Goal: Task Accomplishment & Management: Use online tool/utility

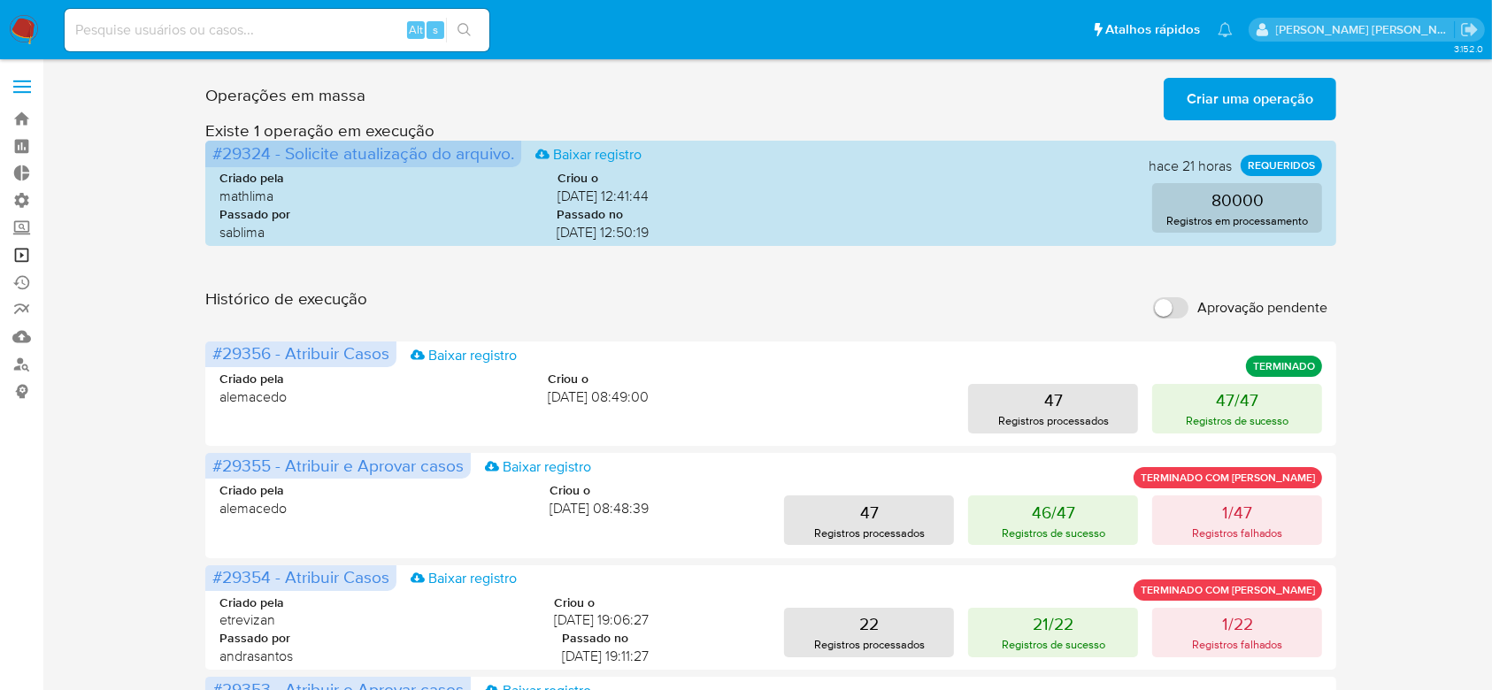
click at [21, 258] on link "Operações em massa" at bounding box center [105, 255] width 211 height 27
click at [1214, 92] on span "Criar uma operação" at bounding box center [1250, 99] width 127 height 39
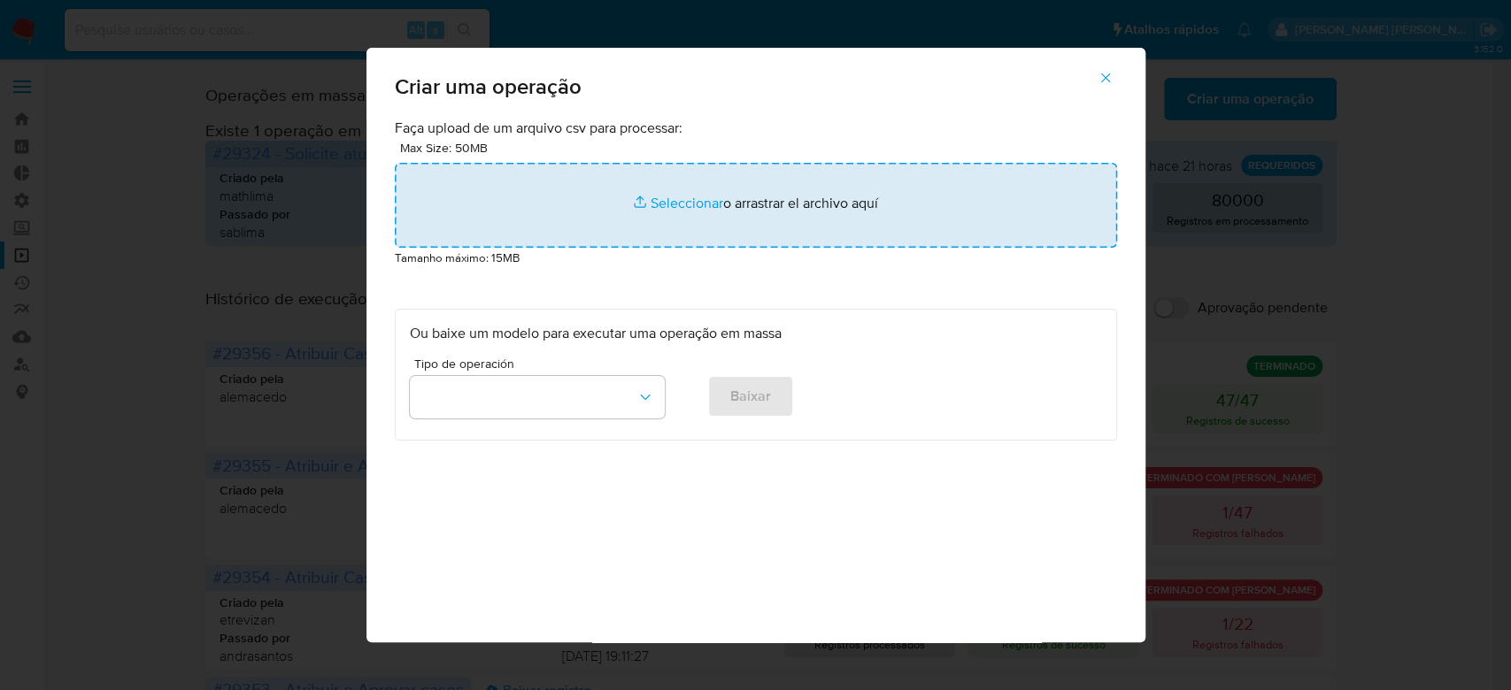
click at [695, 195] on input "file" at bounding box center [756, 205] width 722 height 85
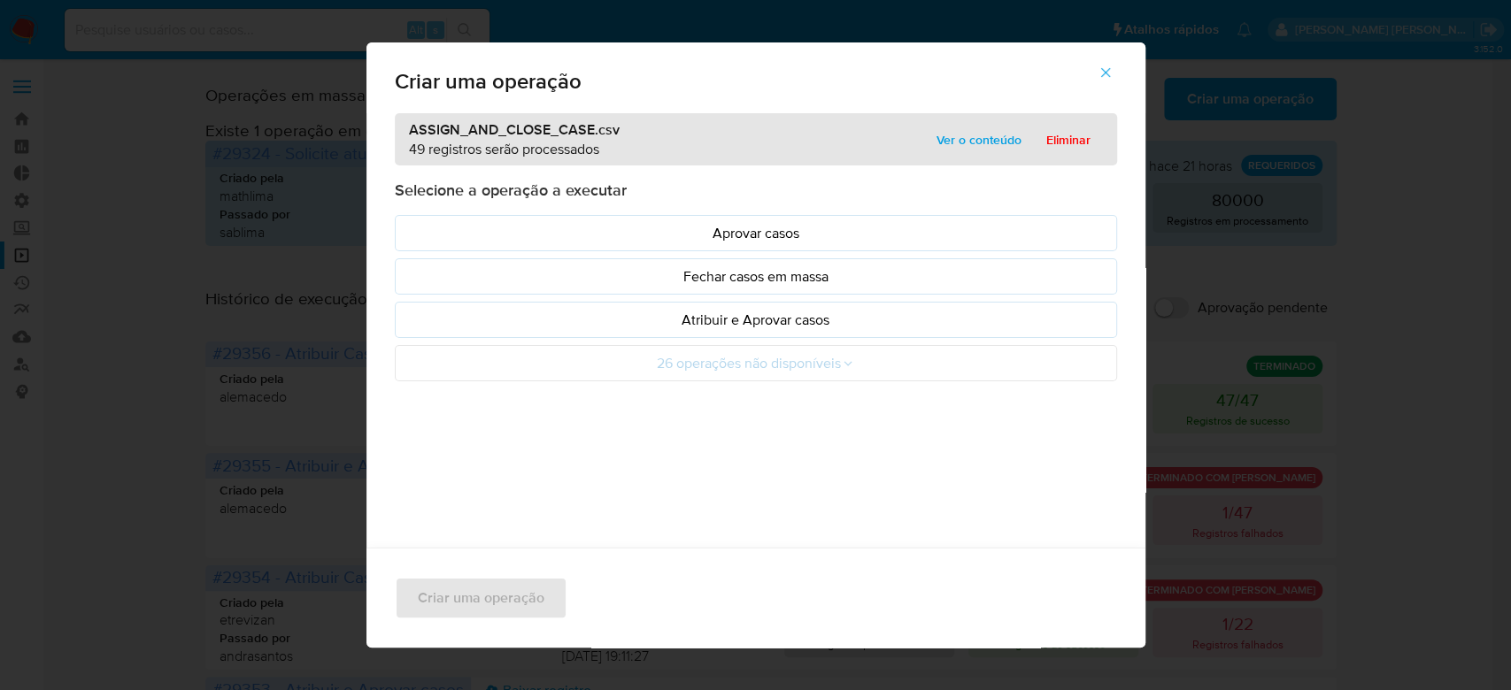
click at [978, 140] on span "Ver o conteúdo" at bounding box center [979, 139] width 85 height 25
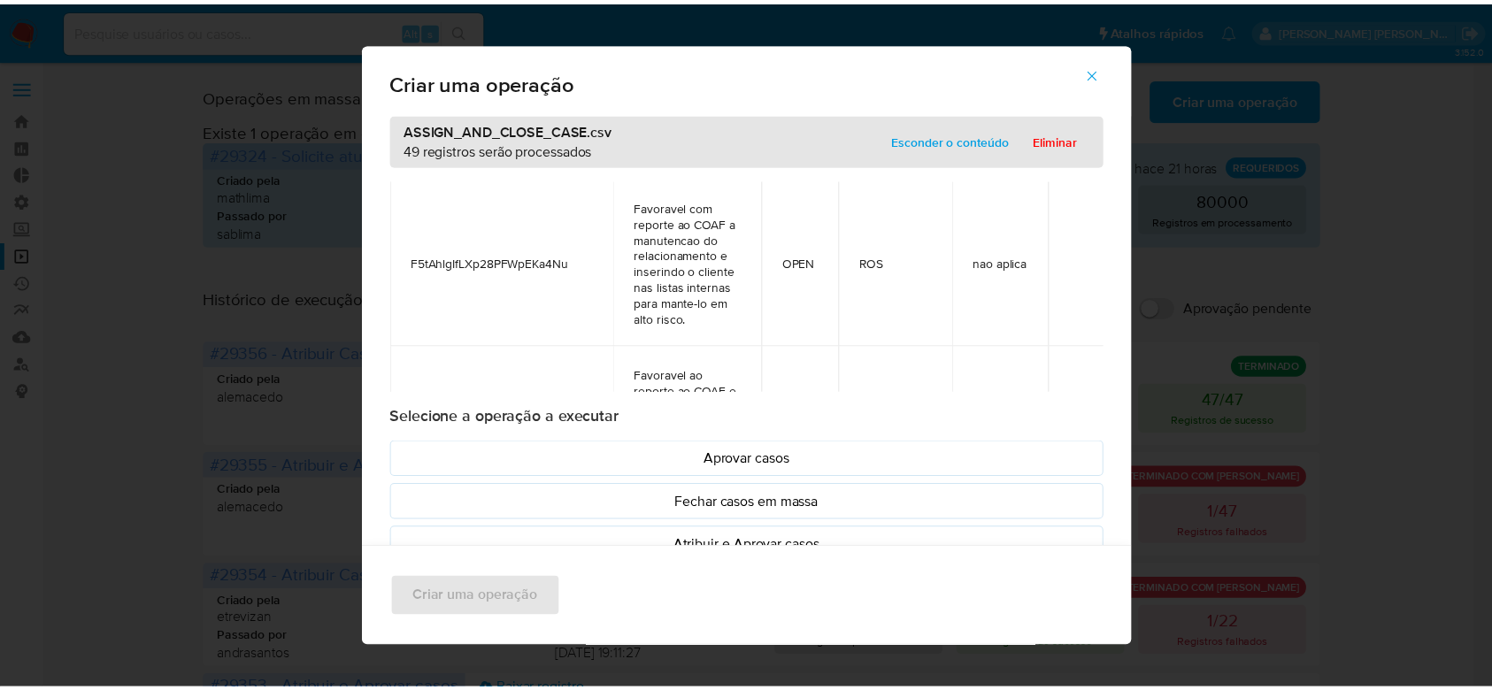
scroll to position [7736, 0]
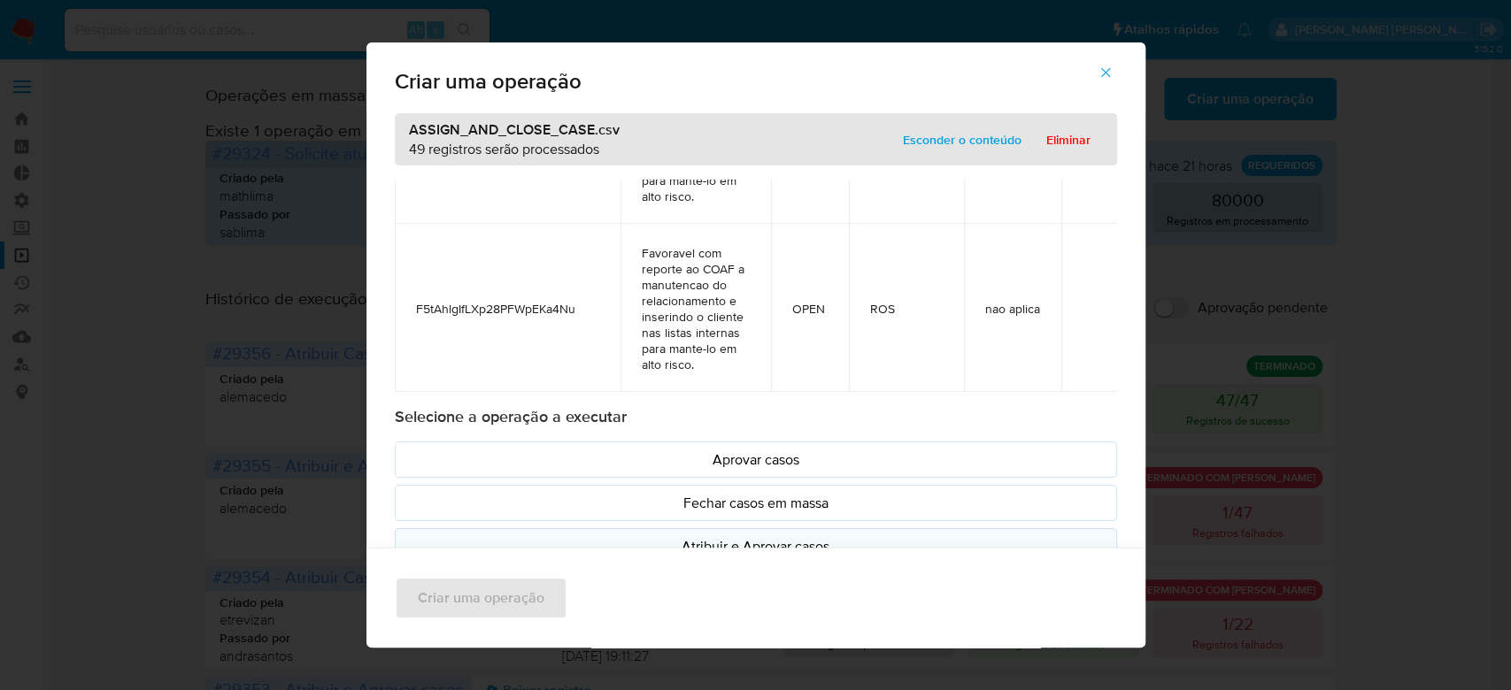
click at [708, 536] on p "Atribuir e Aprovar casos" at bounding box center [756, 546] width 692 height 20
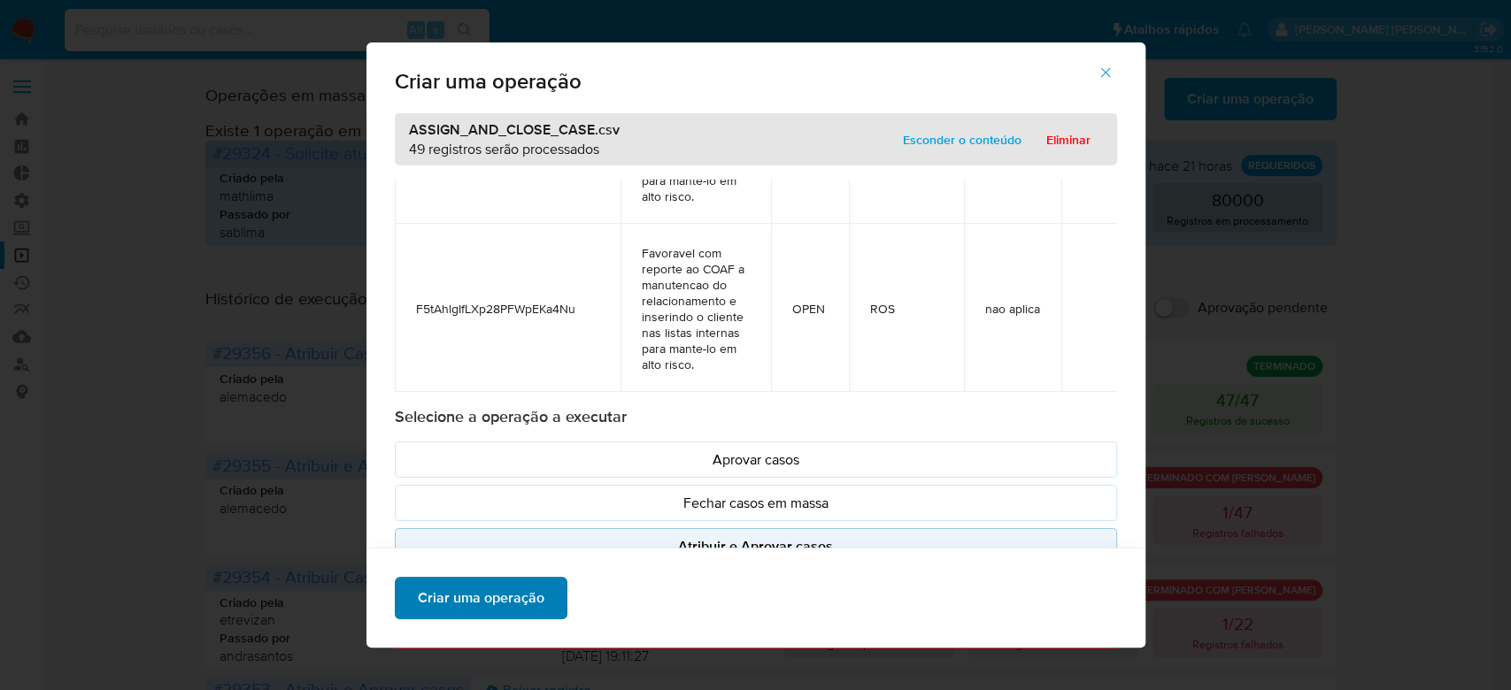
click at [528, 589] on span "Criar uma operação" at bounding box center [481, 598] width 127 height 39
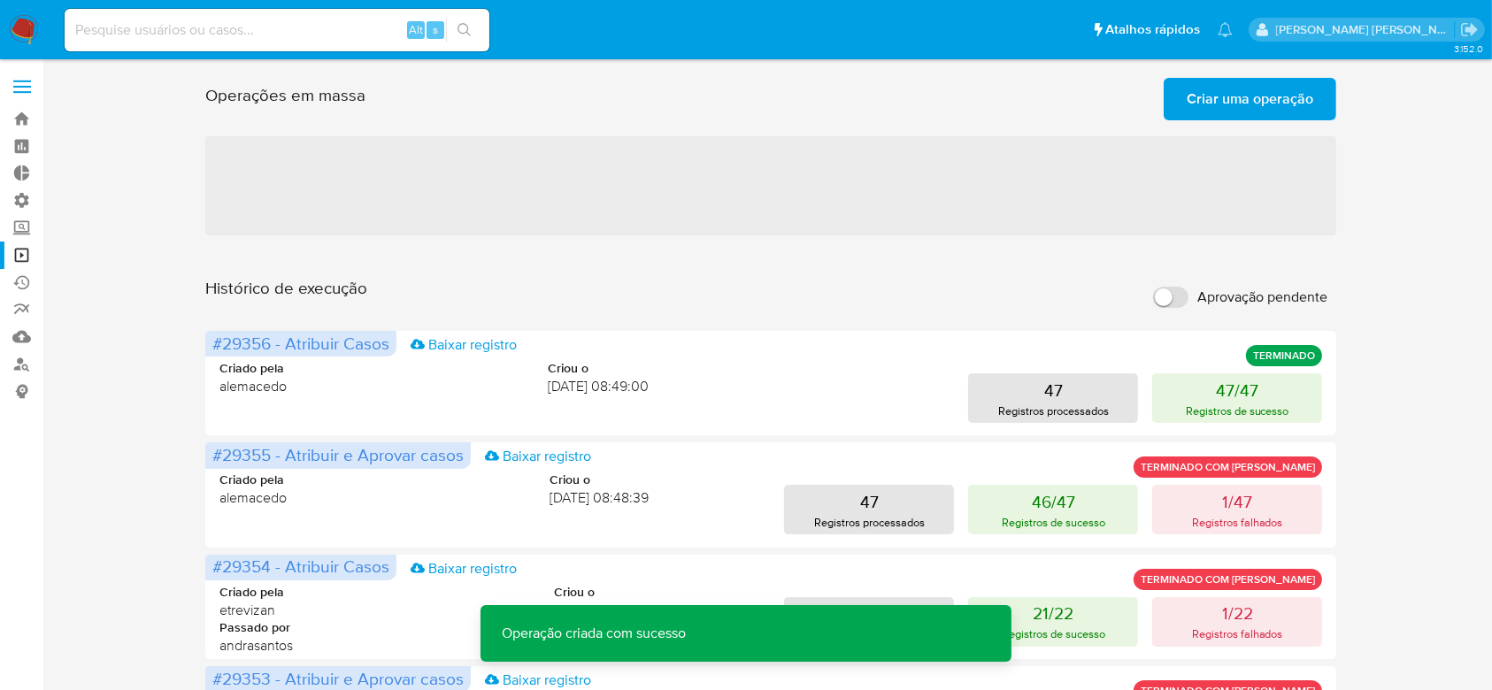
click at [1272, 92] on span "Criar uma operação" at bounding box center [1250, 99] width 127 height 39
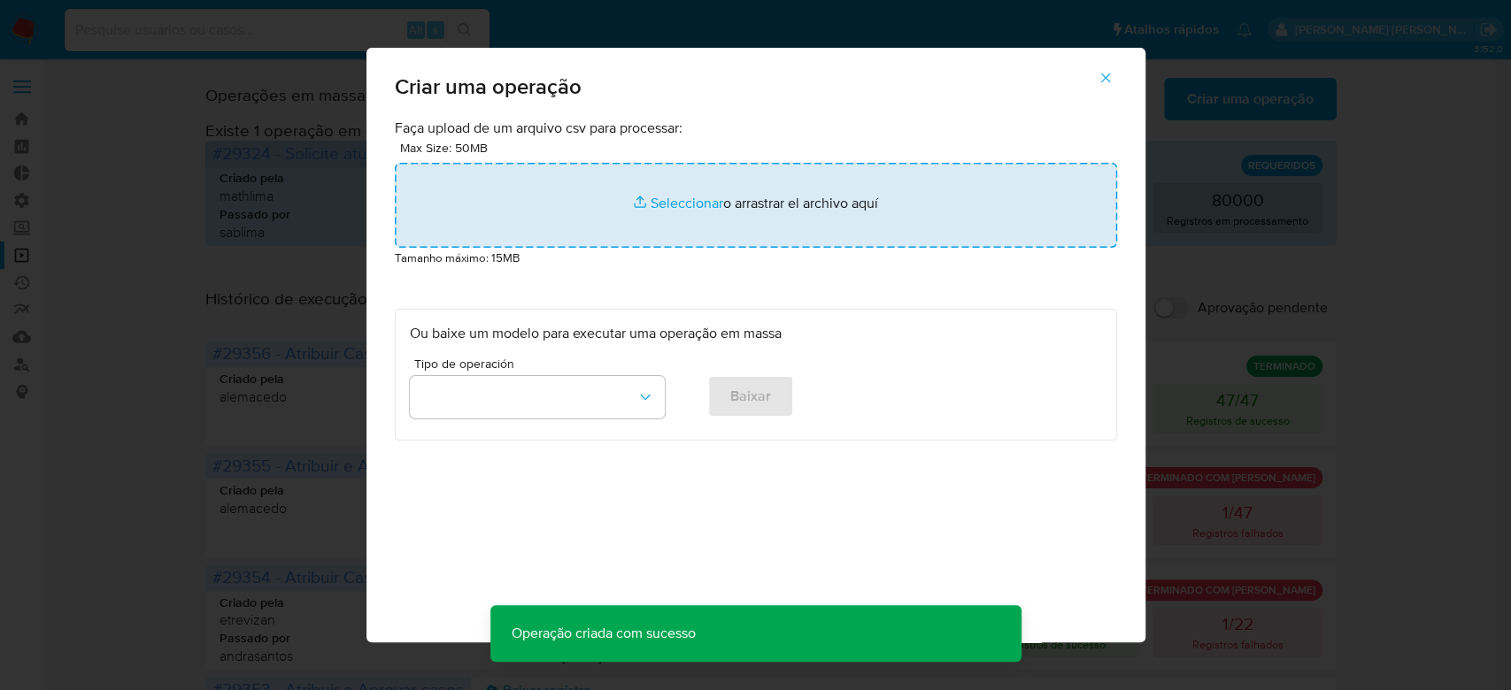
click at [670, 196] on input "file" at bounding box center [756, 205] width 722 height 85
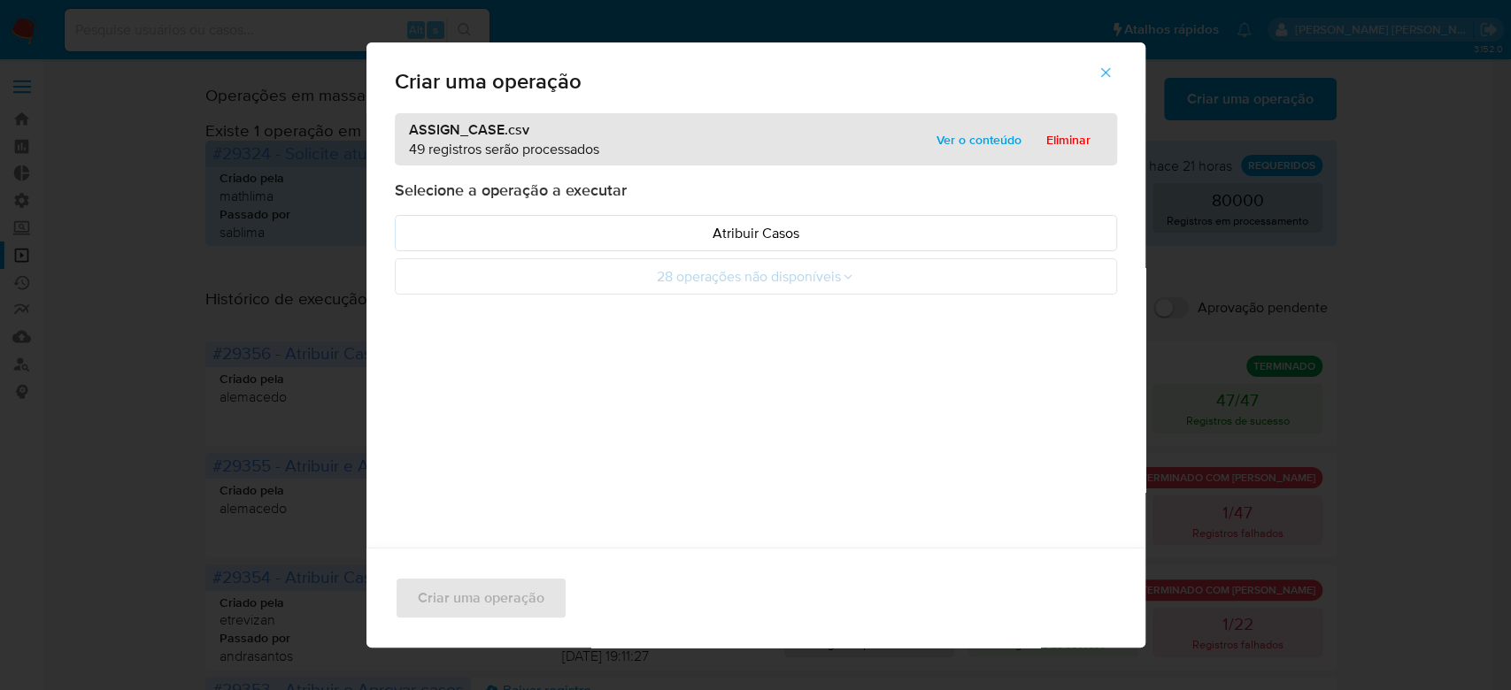
click at [956, 143] on span "Ver o conteúdo" at bounding box center [979, 139] width 85 height 25
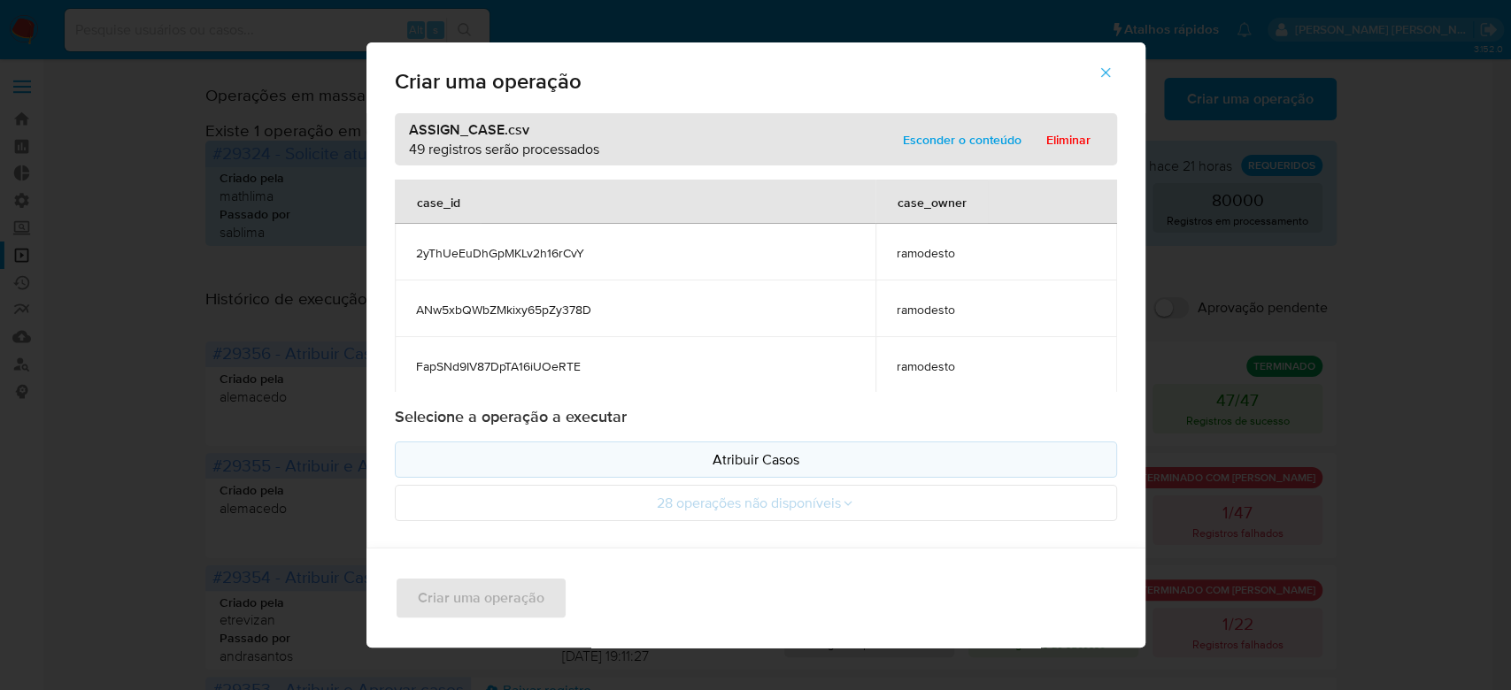
click at [800, 466] on p "Atribuir Casos" at bounding box center [756, 460] width 692 height 20
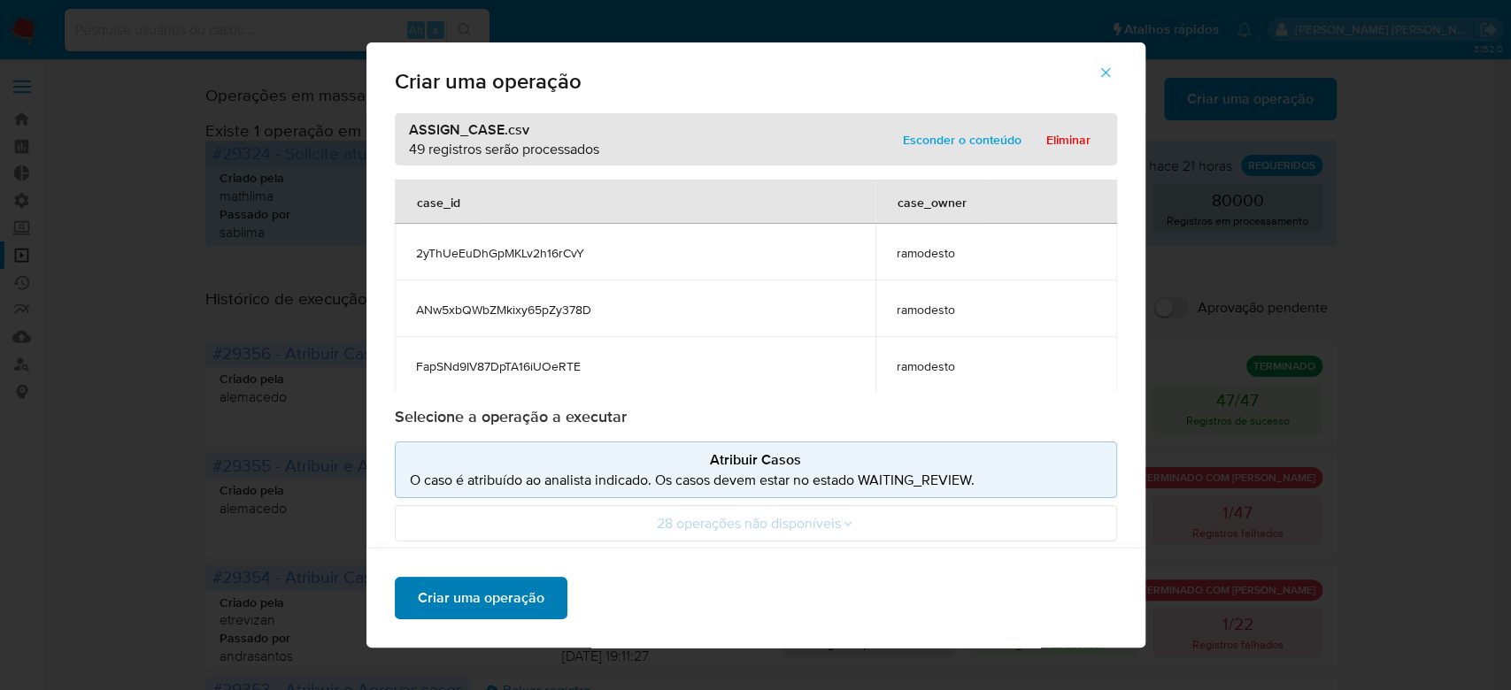
click at [507, 604] on span "Criar uma operação" at bounding box center [481, 598] width 127 height 39
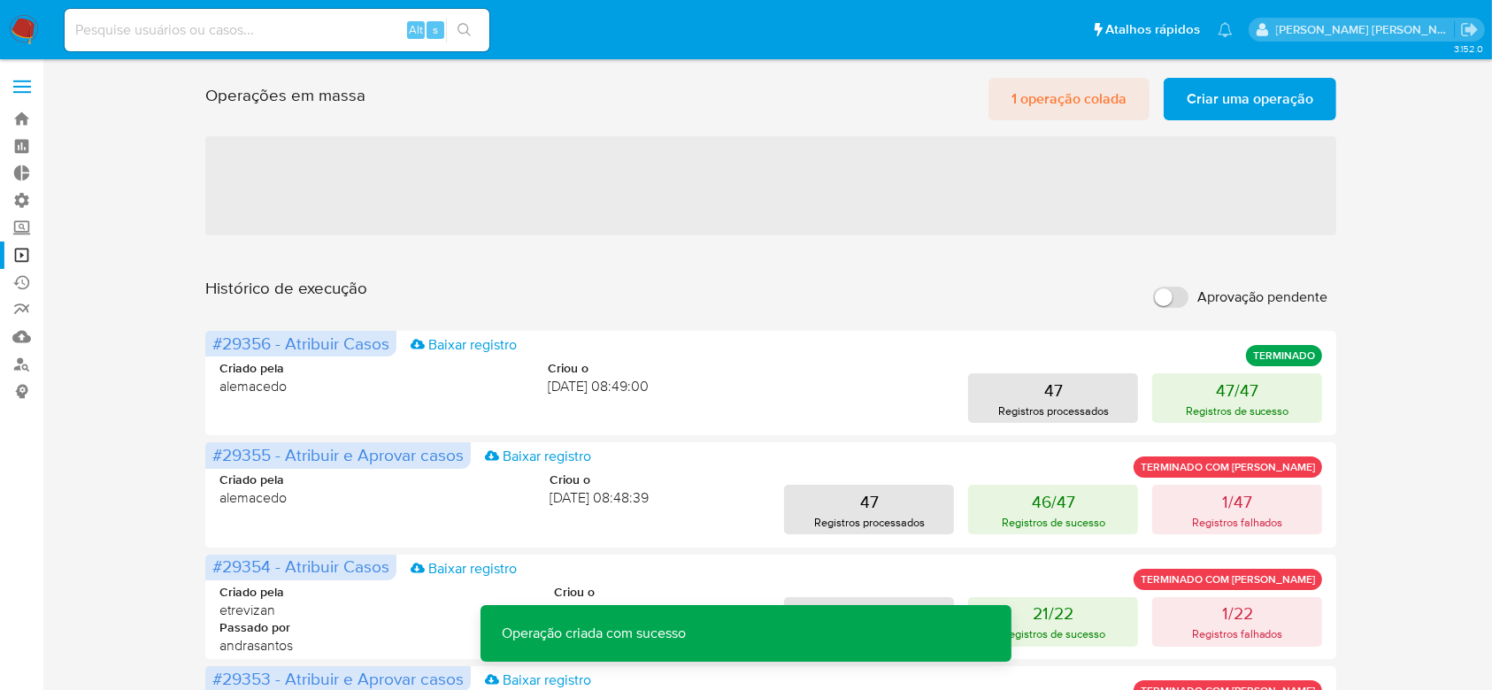
click at [1049, 86] on span "1 operação colada" at bounding box center [1069, 99] width 115 height 39
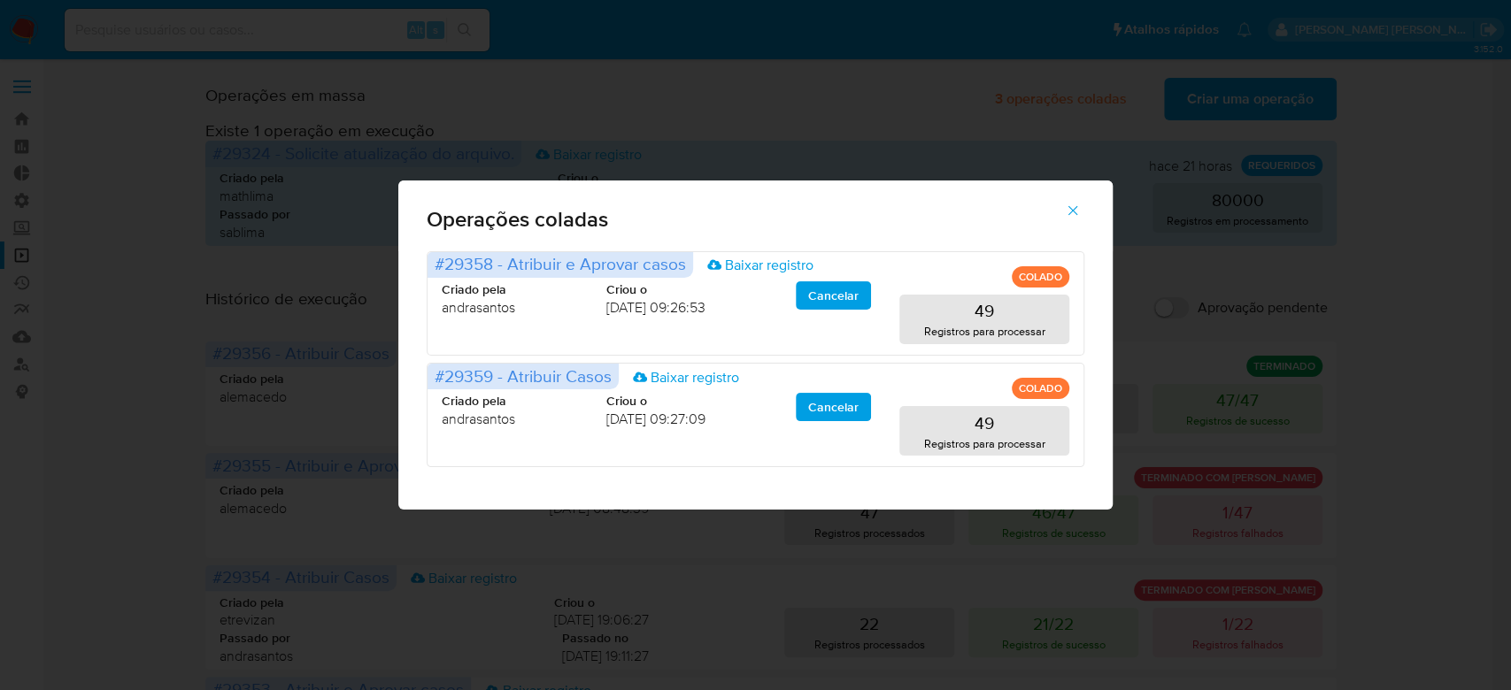
click at [1074, 210] on icon "button" at bounding box center [1073, 211] width 16 height 16
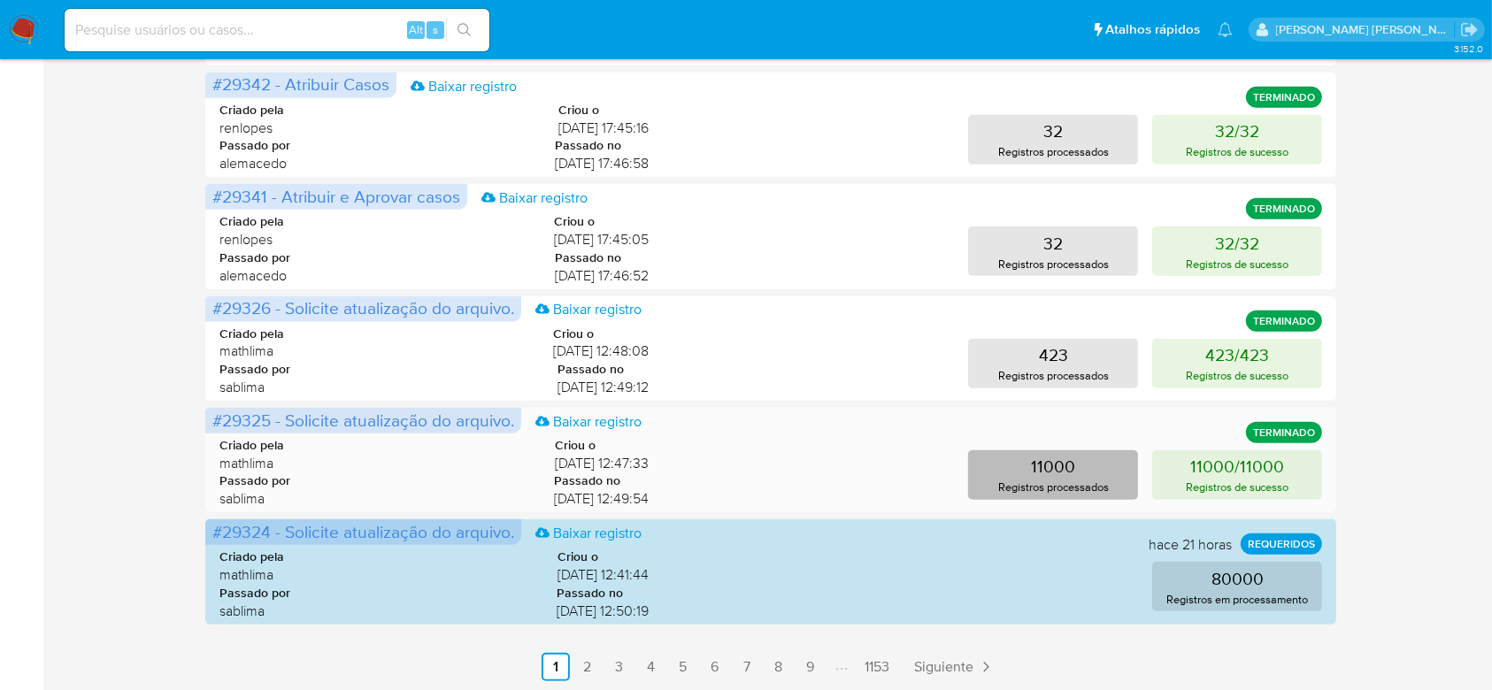
scroll to position [829, 0]
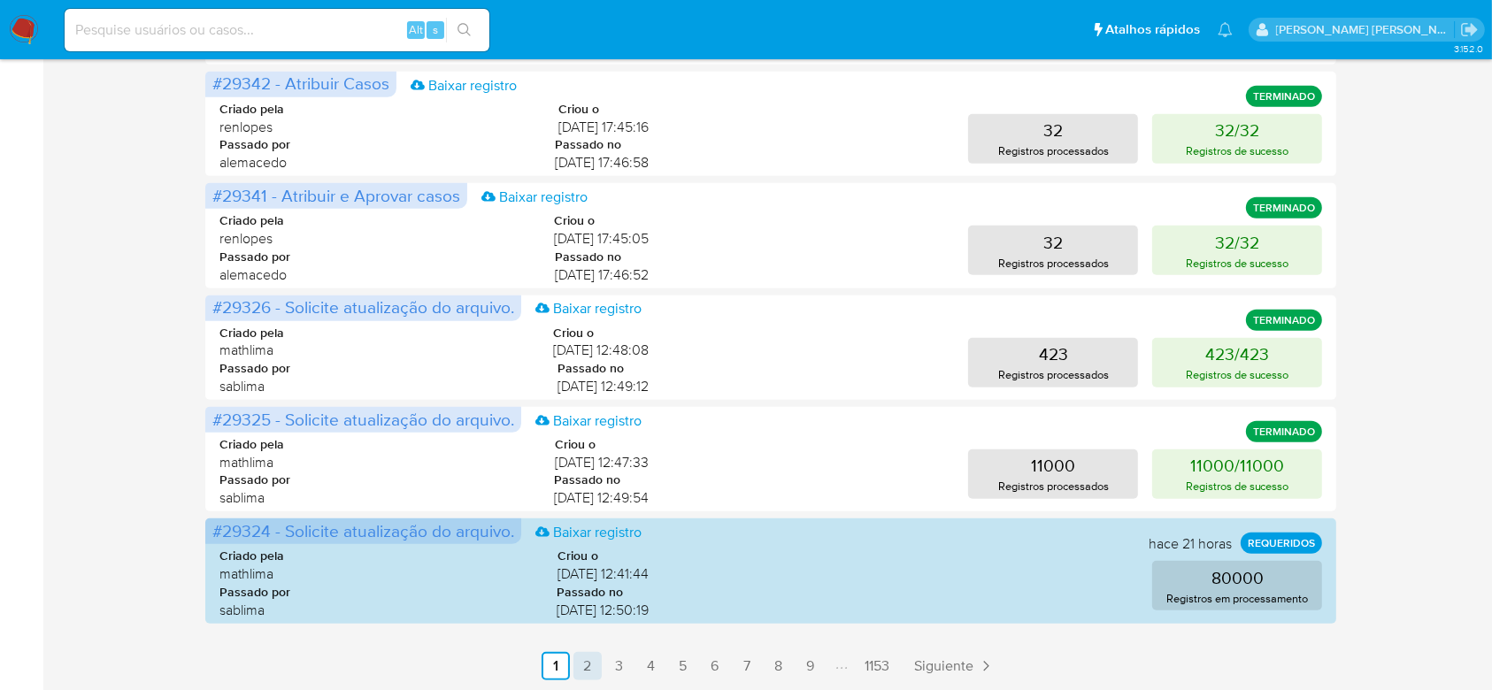
click at [594, 669] on link "2" at bounding box center [588, 666] width 28 height 28
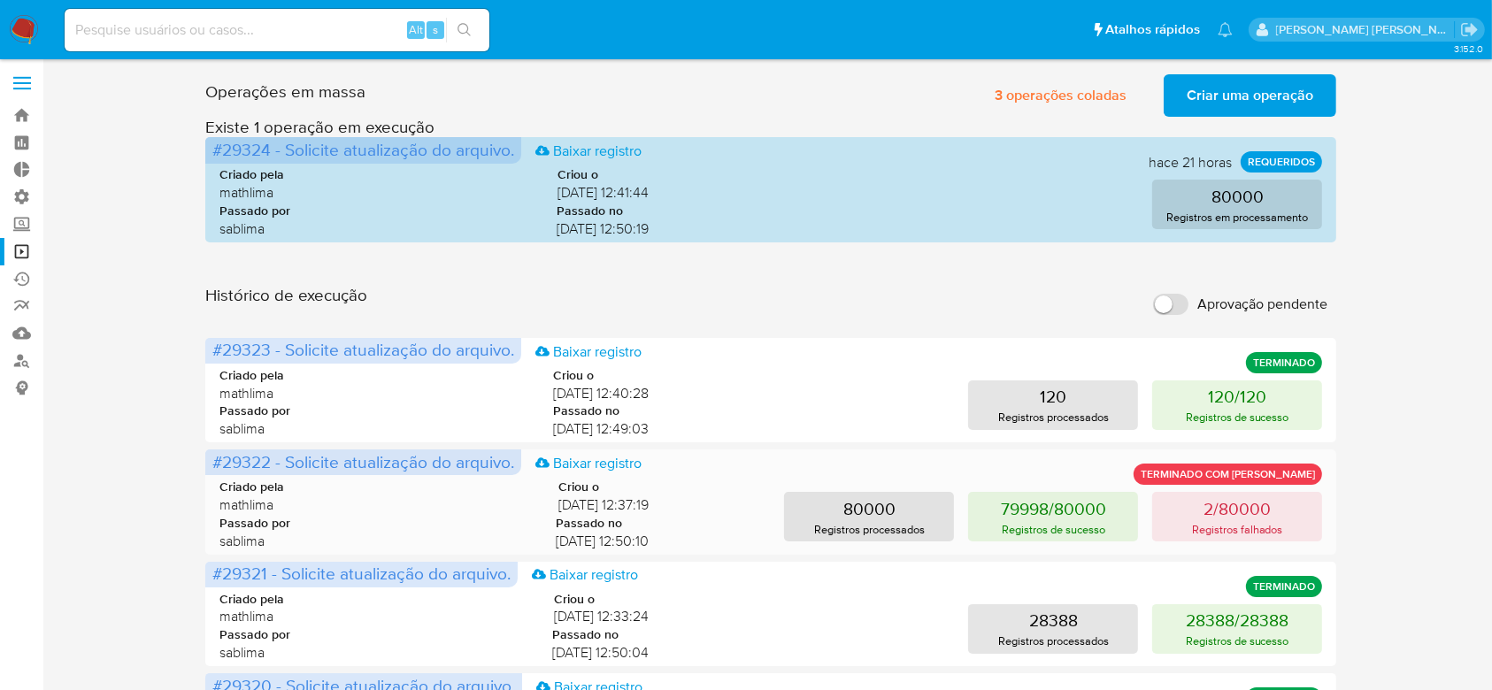
scroll to position [0, 0]
